Goal: Task Accomplishment & Management: Use online tool/utility

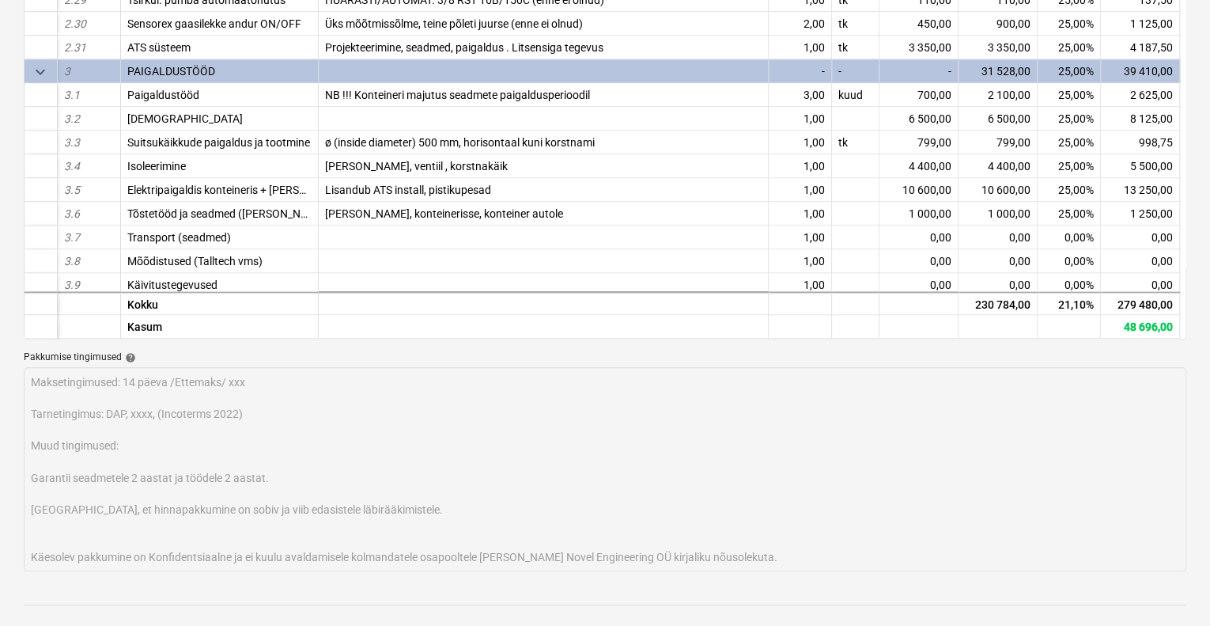
scroll to position [671, 0]
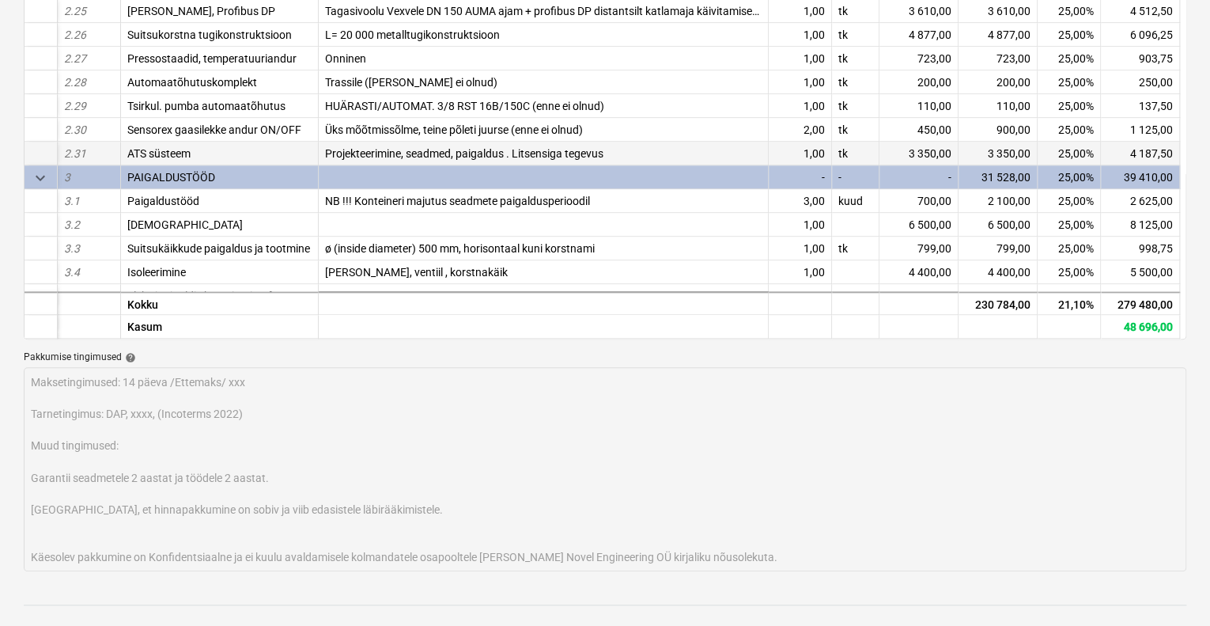
click at [930, 149] on div "3 350,00" at bounding box center [919, 154] width 79 height 24
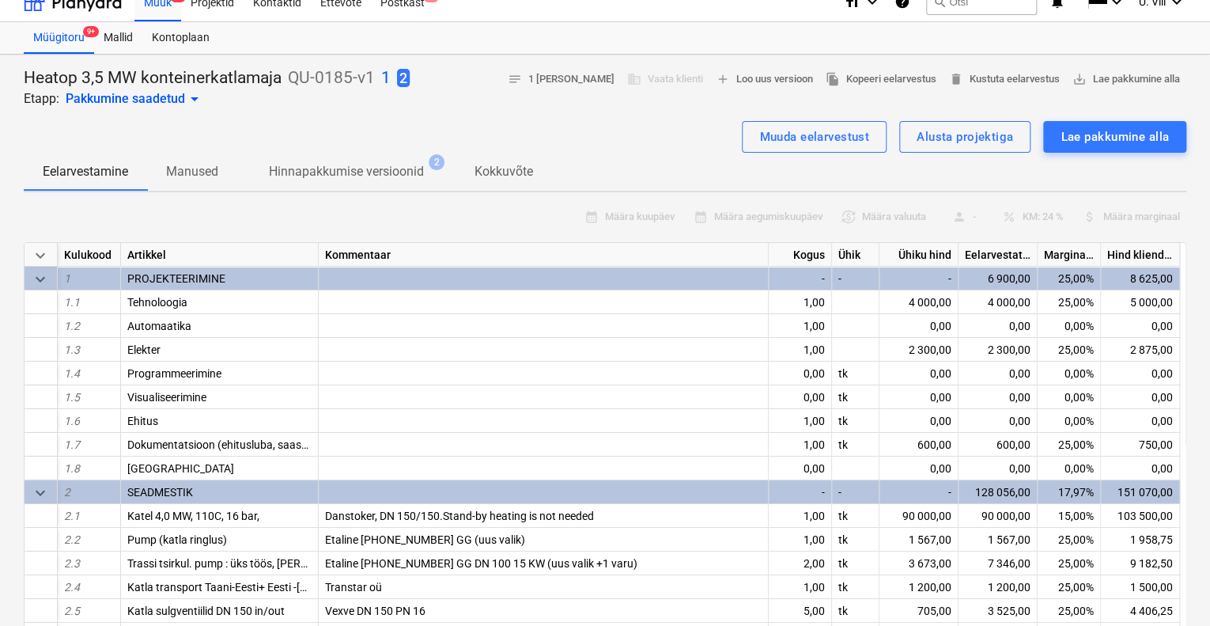
scroll to position [0, 0]
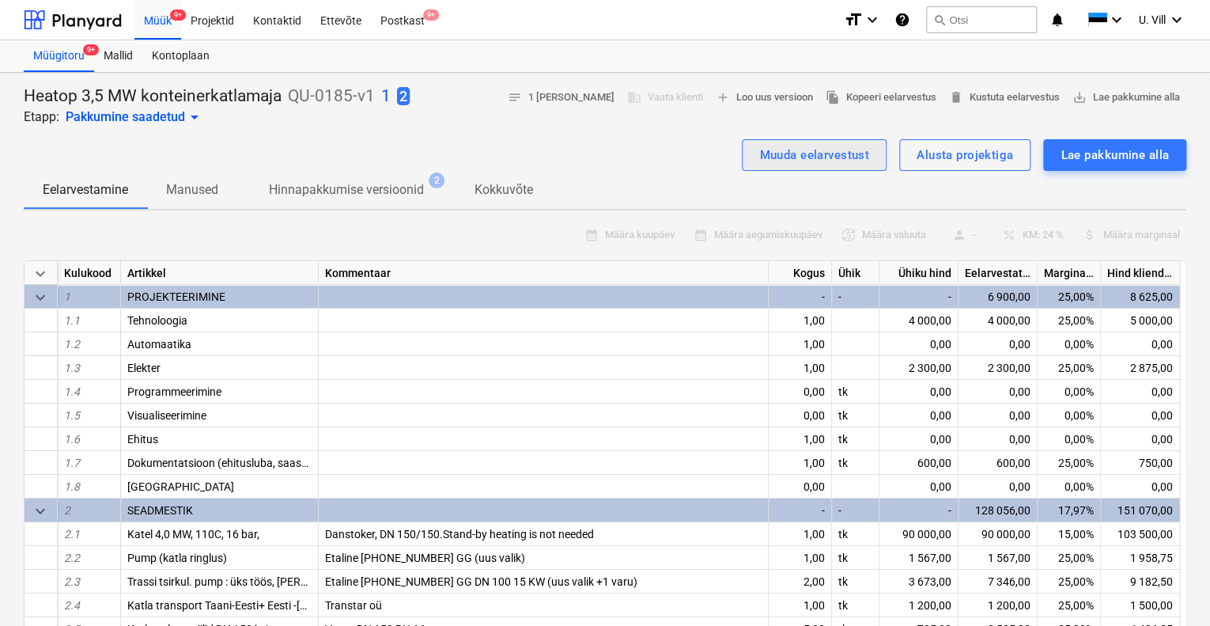
click at [860, 152] on div "Muuda eelarvestust" at bounding box center [814, 155] width 110 height 21
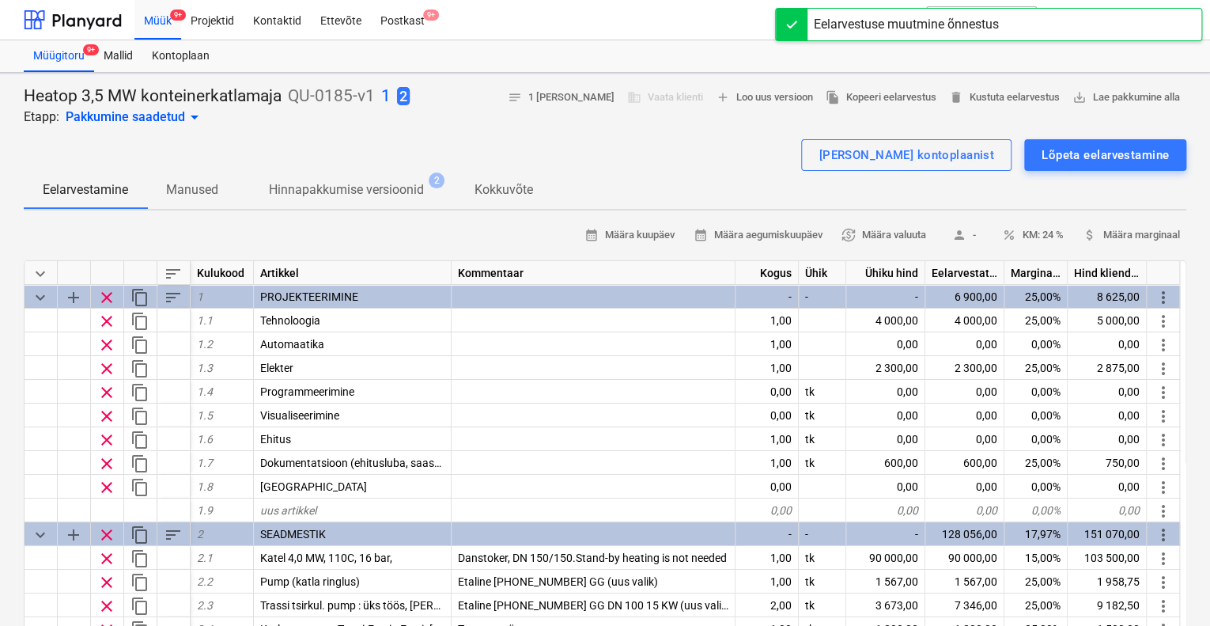
type textarea "x"
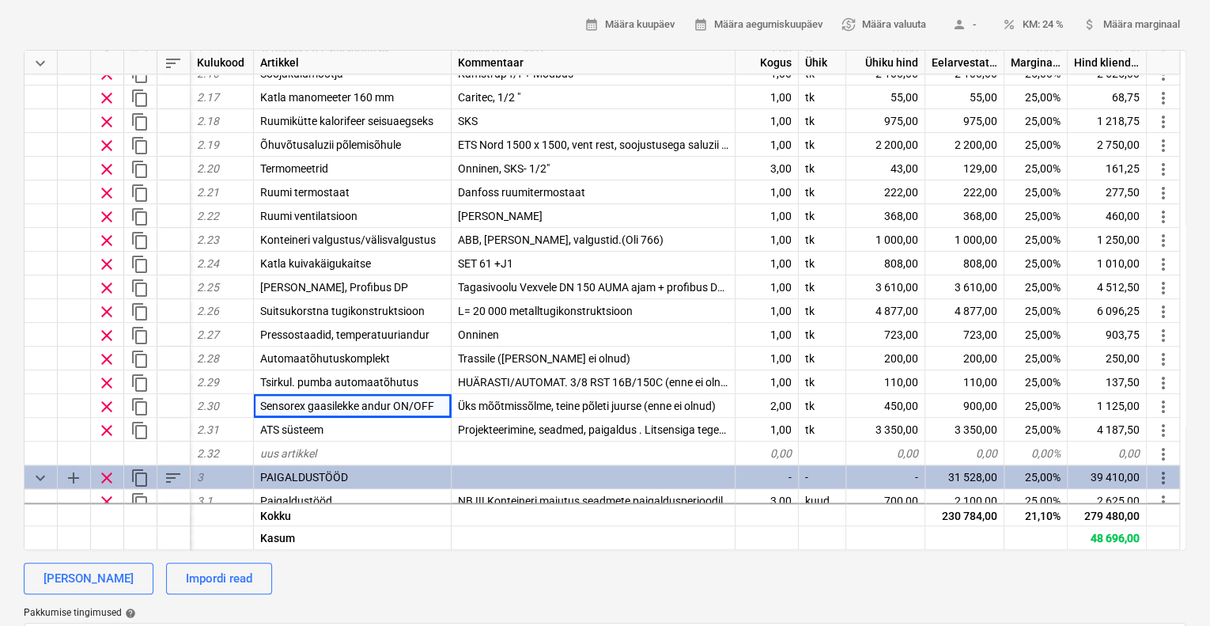
scroll to position [633, 0]
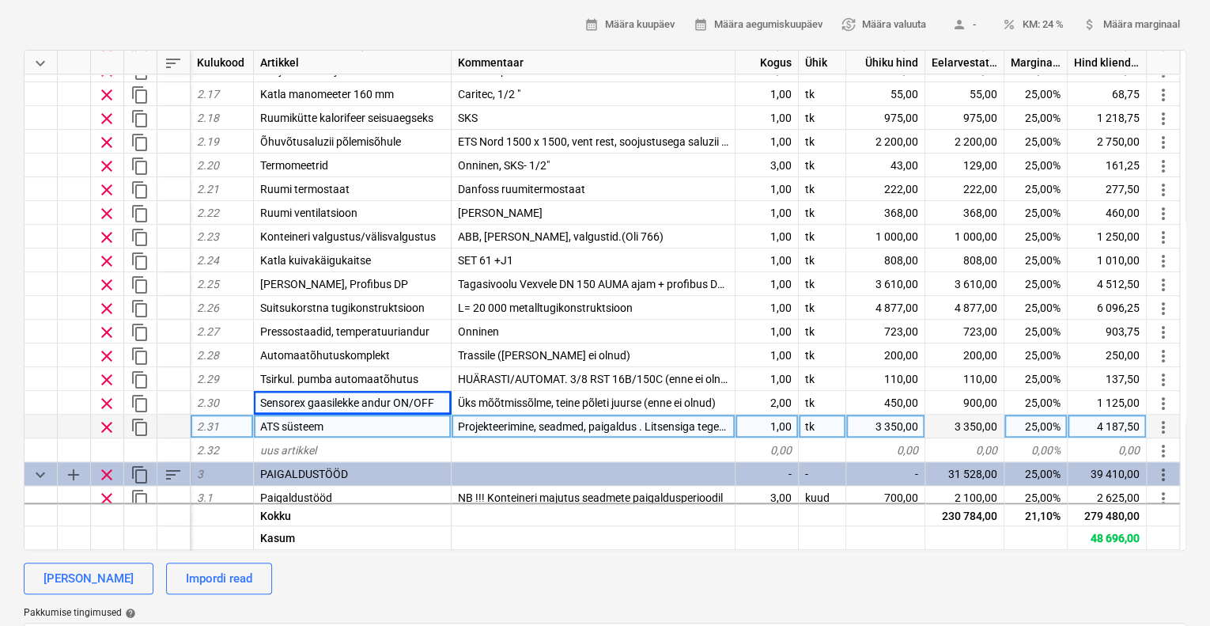
click at [911, 421] on div "3 350,00" at bounding box center [885, 427] width 79 height 24
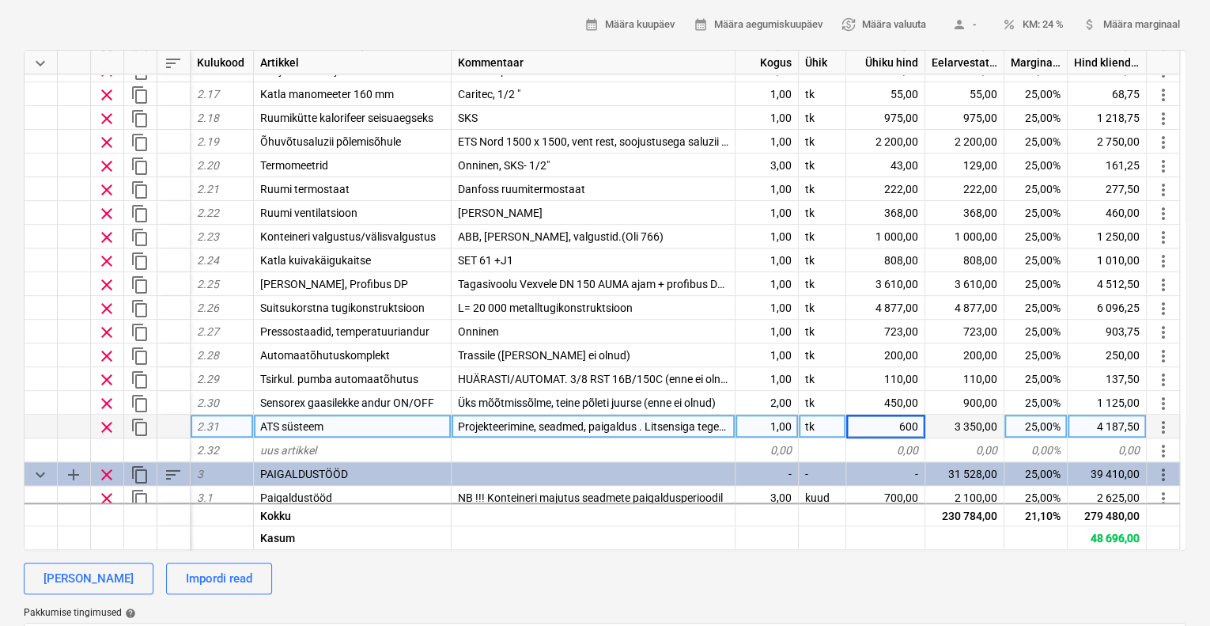
type input "6000"
click at [479, 21] on div "calendar_month Määra kuupäev calendar_month Määra aegumiskuupäev currency_excha…" at bounding box center [605, 25] width 1163 height 25
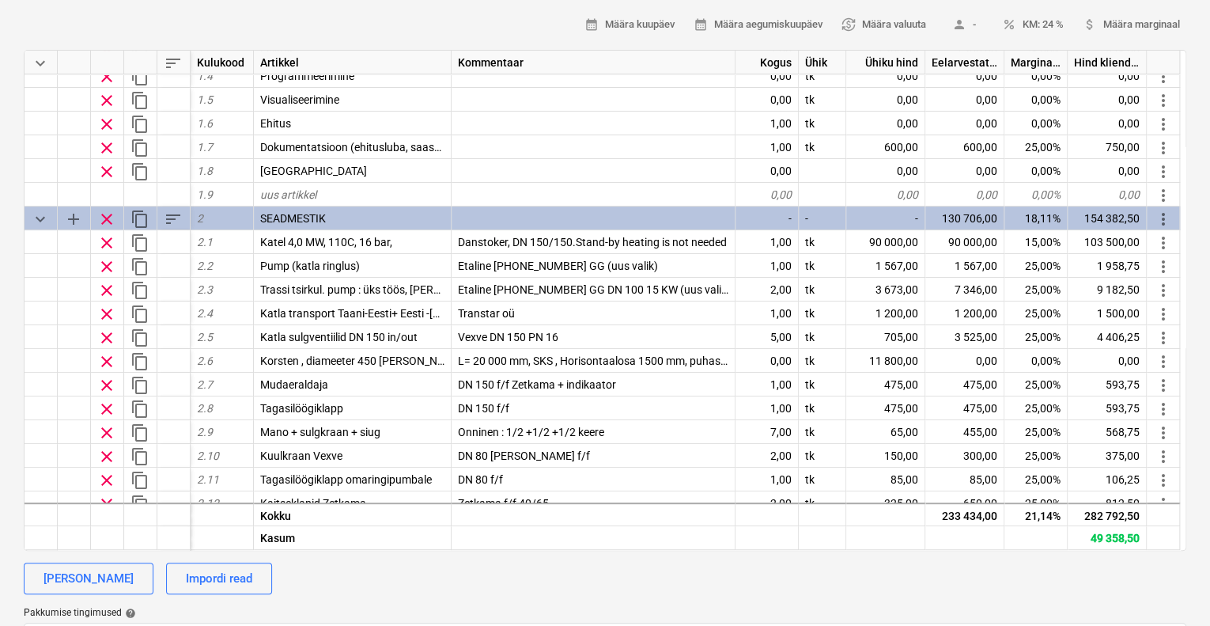
scroll to position [0, 0]
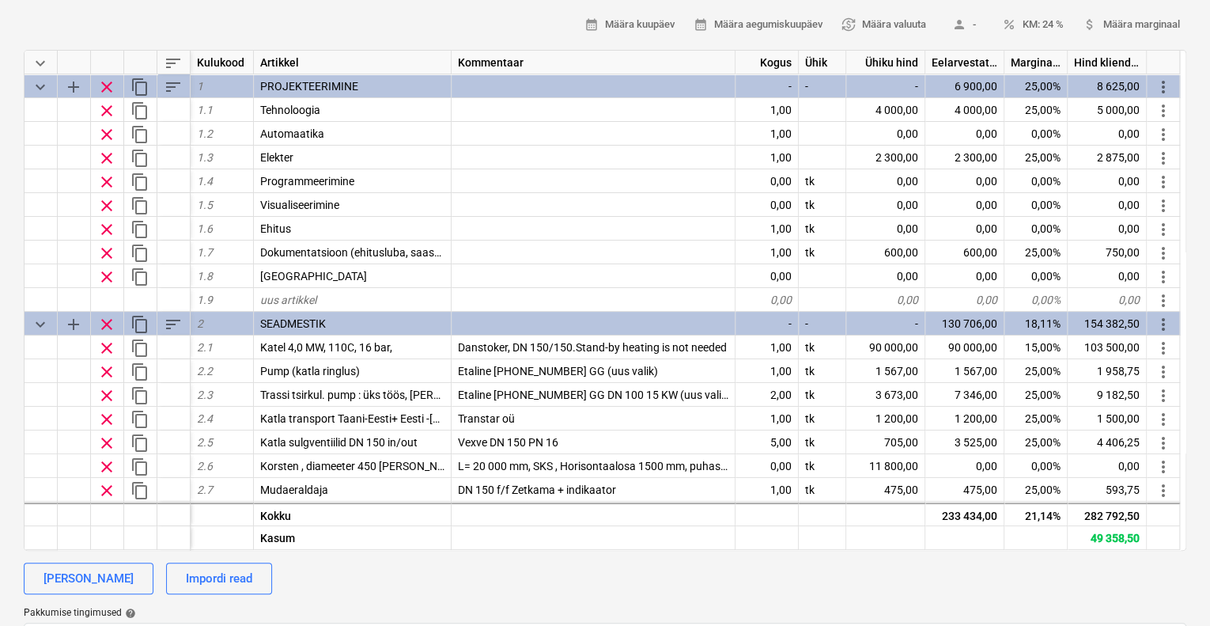
click at [401, 28] on div "calendar_month Määra kuupäev calendar_month Määra aegumiskuupäev currency_excha…" at bounding box center [605, 25] width 1163 height 25
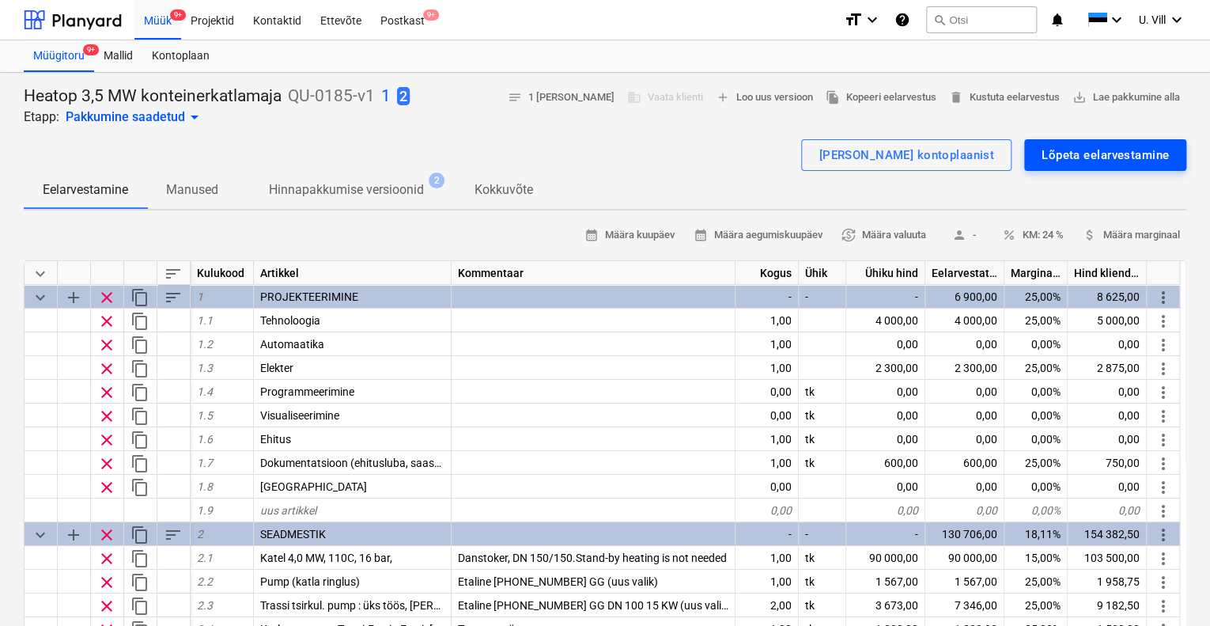
click at [1050, 154] on div "Lõpeta eelarvestamine" at bounding box center [1105, 155] width 127 height 21
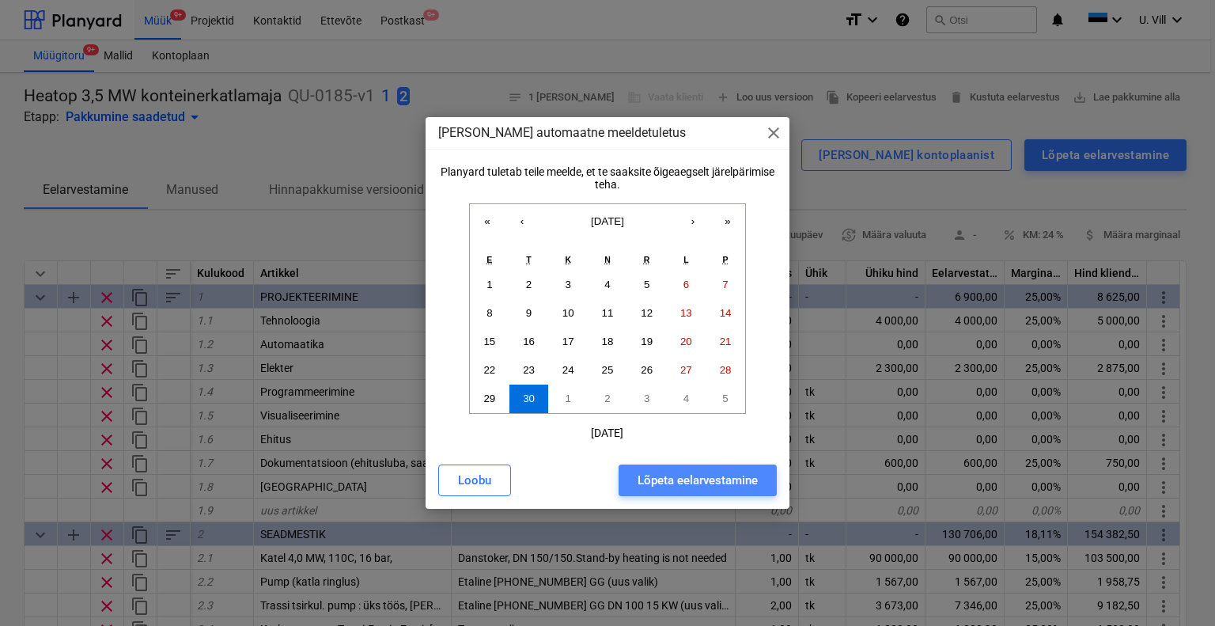
click at [709, 483] on div "Lõpeta eelarvestamine" at bounding box center [698, 480] width 120 height 21
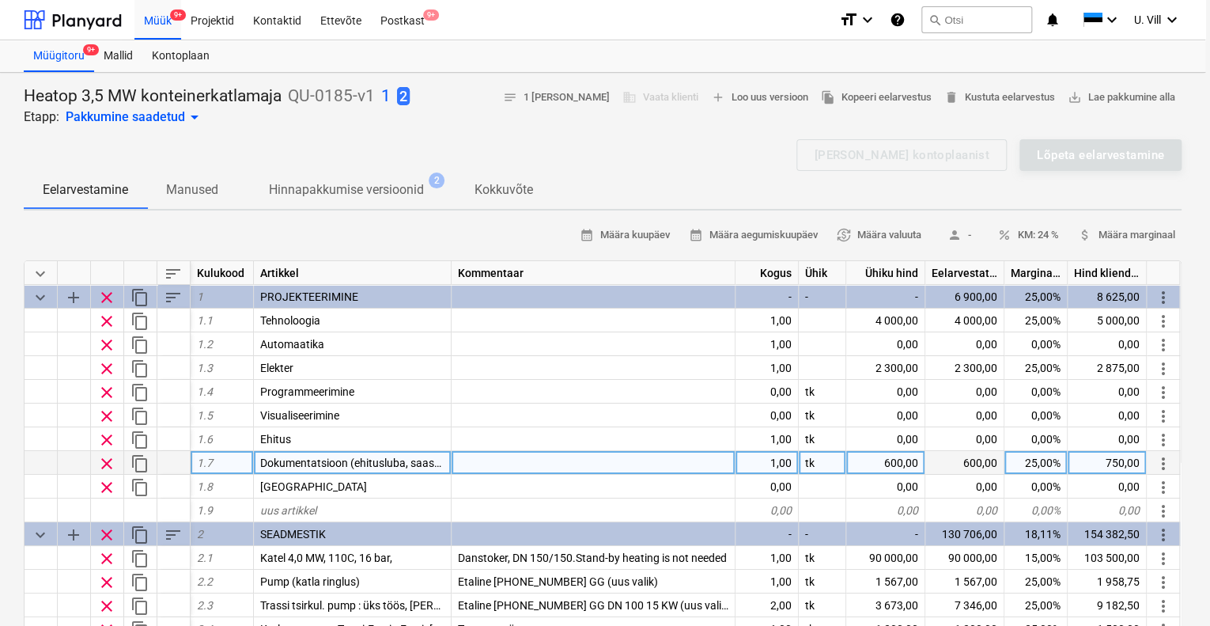
type textarea "x"
